Goal: Task Accomplishment & Management: Complete application form

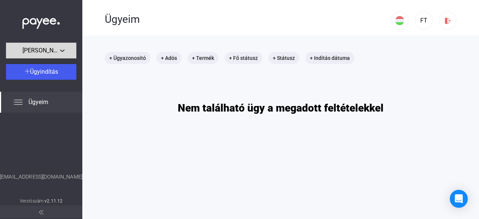
click at [40, 49] on span "[PERSON_NAME] Kft." at bounding box center [40, 50] width 37 height 9
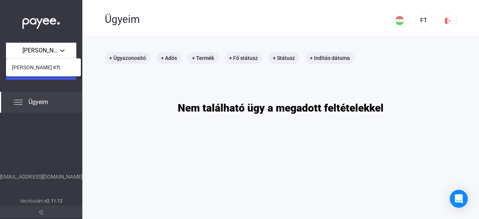
click at [39, 85] on div at bounding box center [239, 109] width 479 height 219
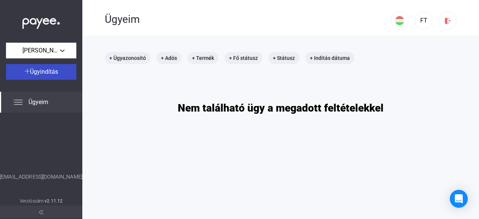
click at [33, 73] on span "Ügyindítás" at bounding box center [44, 71] width 28 height 7
